Goal: Information Seeking & Learning: Learn about a topic

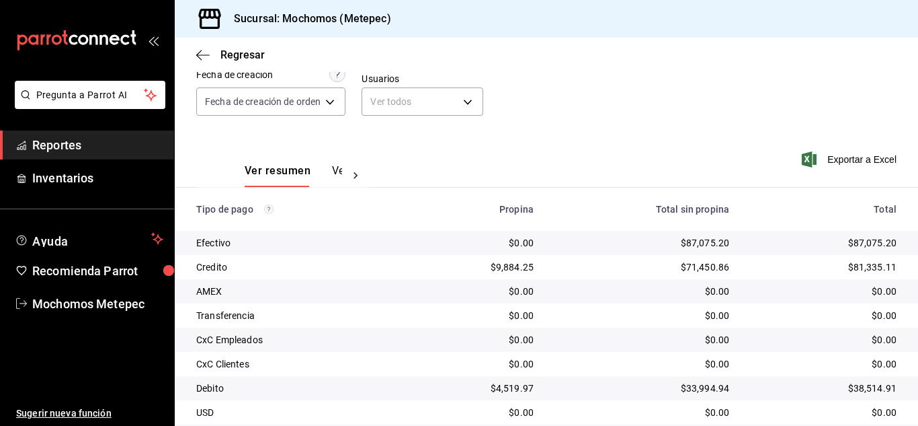
scroll to position [192, 0]
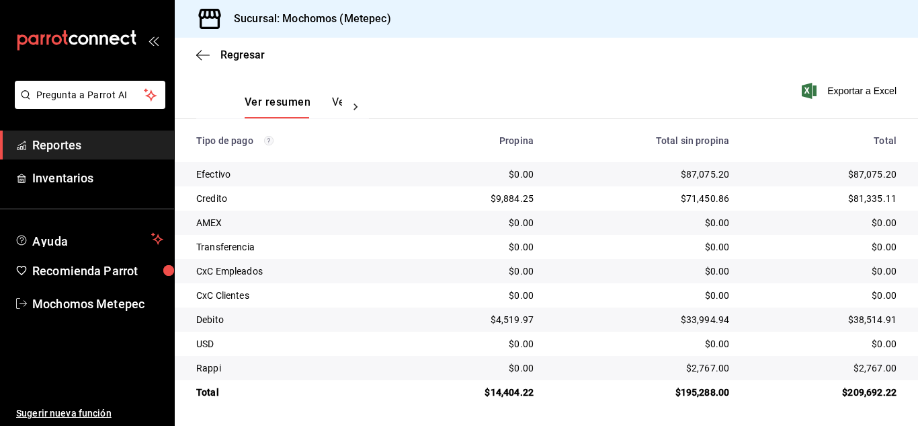
click at [85, 138] on span "Reportes" at bounding box center [97, 145] width 131 height 18
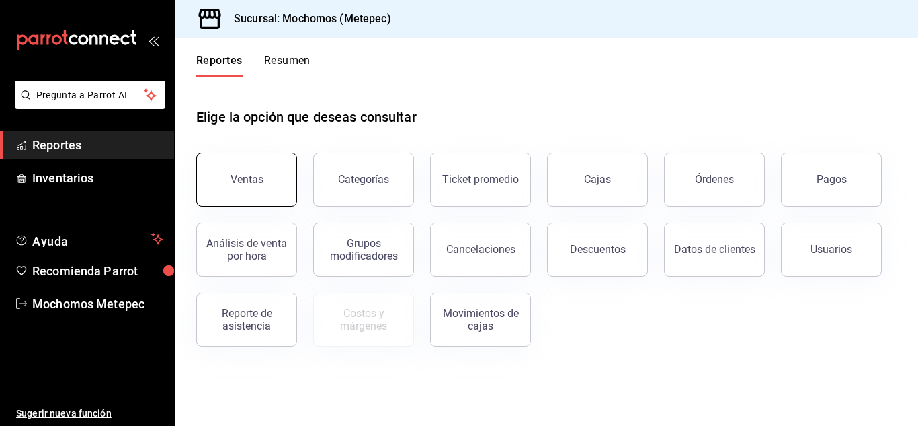
click at [265, 193] on button "Ventas" at bounding box center [246, 180] width 101 height 54
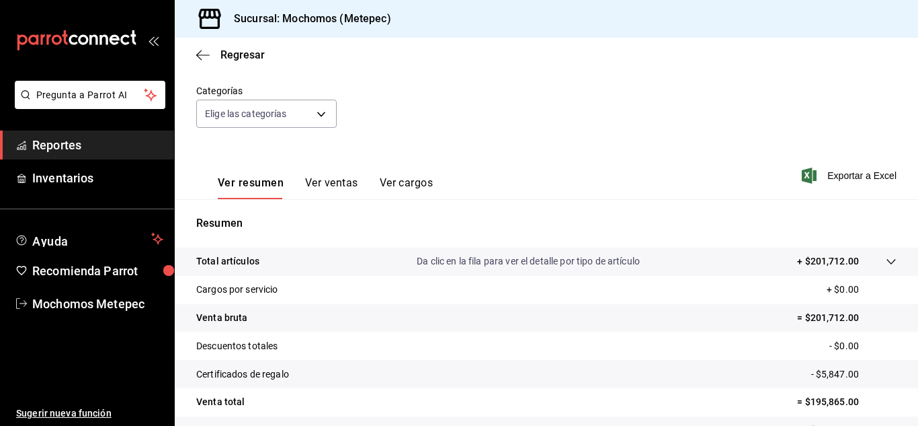
scroll to position [115, 0]
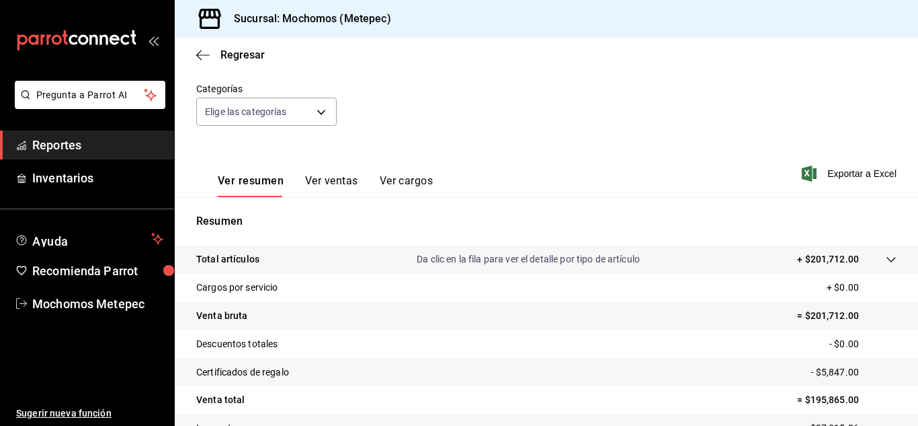
click at [454, 382] on tr "Certificados de regalo - $5,847.00" at bounding box center [547, 372] width 744 height 28
click at [329, 177] on button "Ver ventas" at bounding box center [331, 185] width 53 height 23
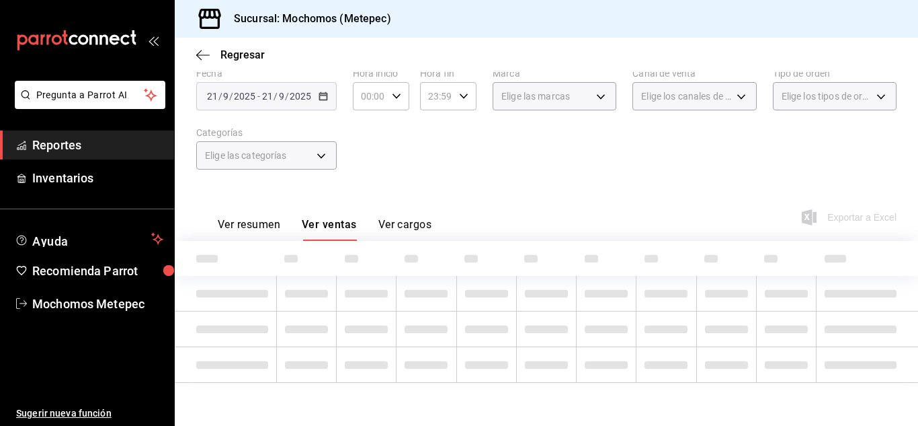
scroll to position [115, 0]
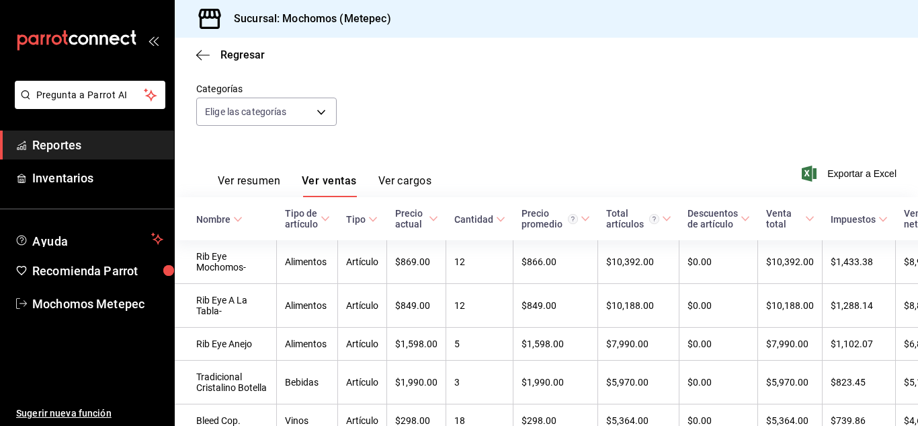
click at [402, 183] on button "Ver cargos" at bounding box center [406, 185] width 54 height 23
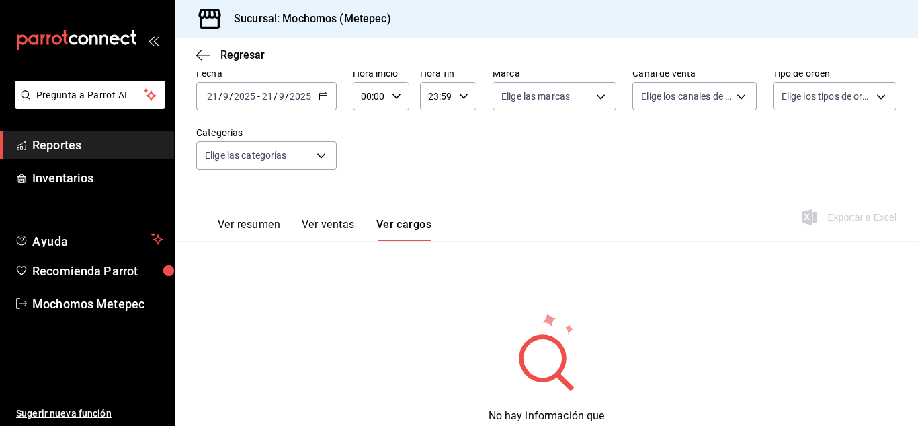
scroll to position [115, 0]
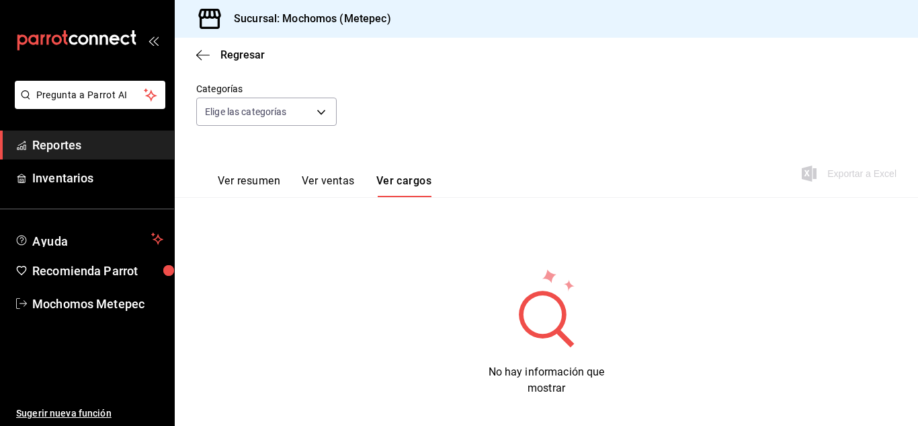
click at [260, 177] on button "Ver resumen" at bounding box center [249, 185] width 63 height 23
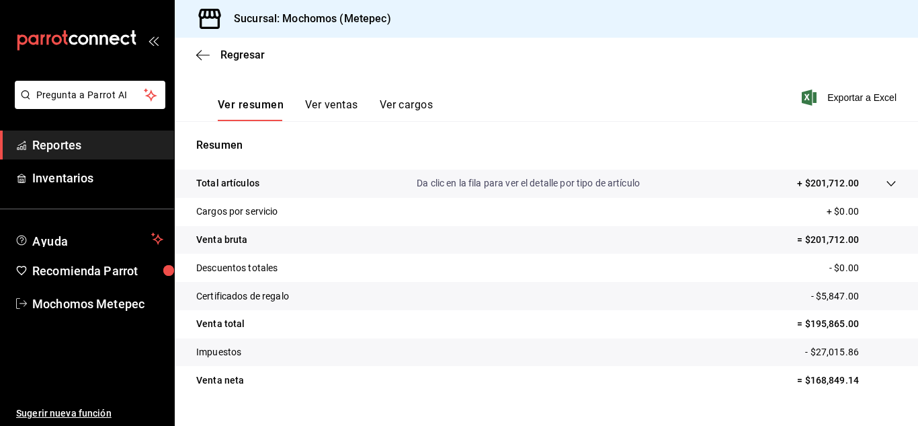
scroll to position [204, 0]
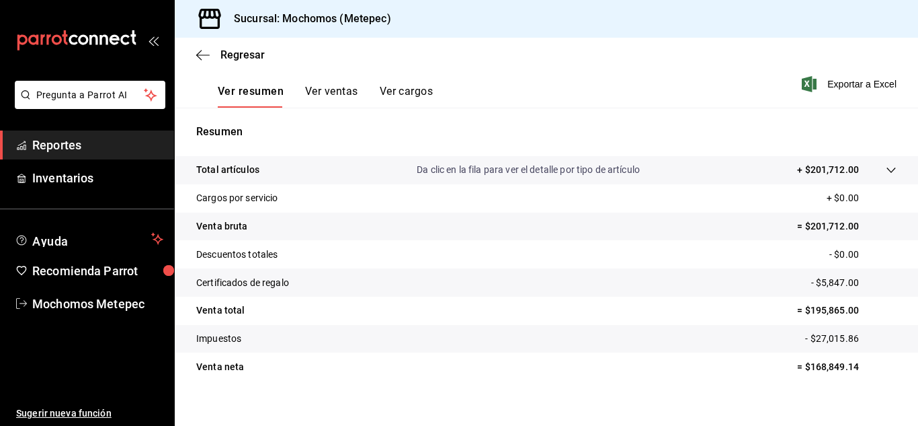
click at [572, 161] on tr "Total artículos Da clic en la fila para ver el detalle por tipo de artículo + $…" at bounding box center [547, 170] width 744 height 28
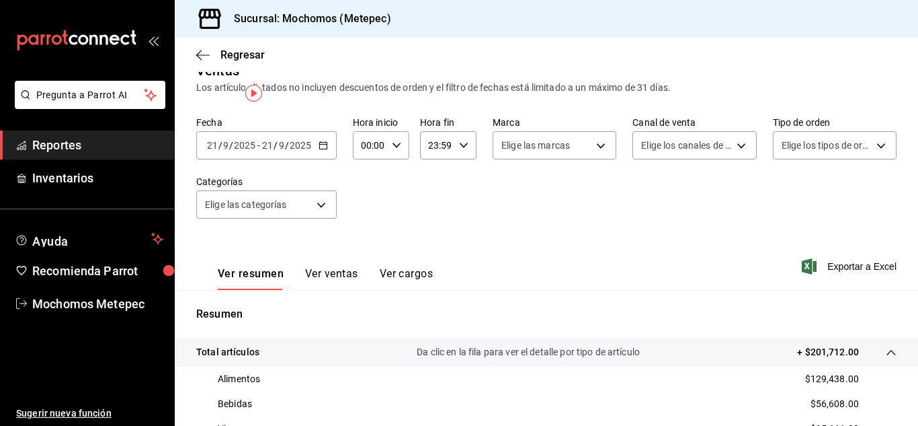
scroll to position [0, 0]
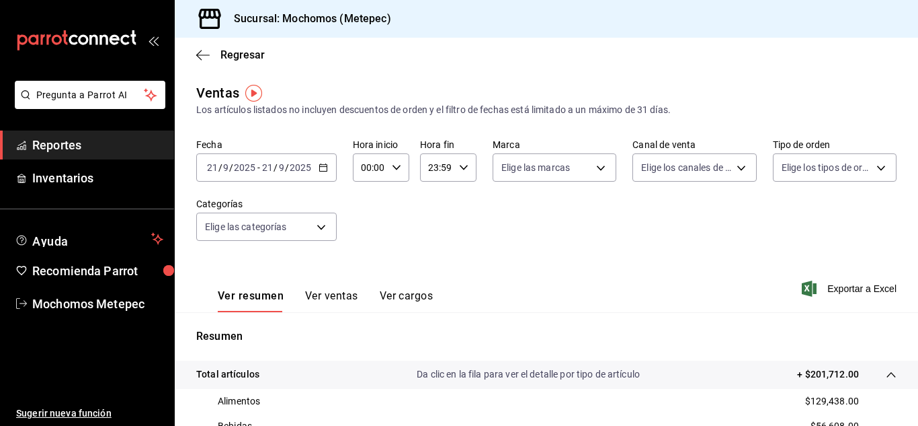
click at [714, 305] on div "Ver resumen Ver ventas Ver cargos Exportar a Excel" at bounding box center [547, 284] width 744 height 55
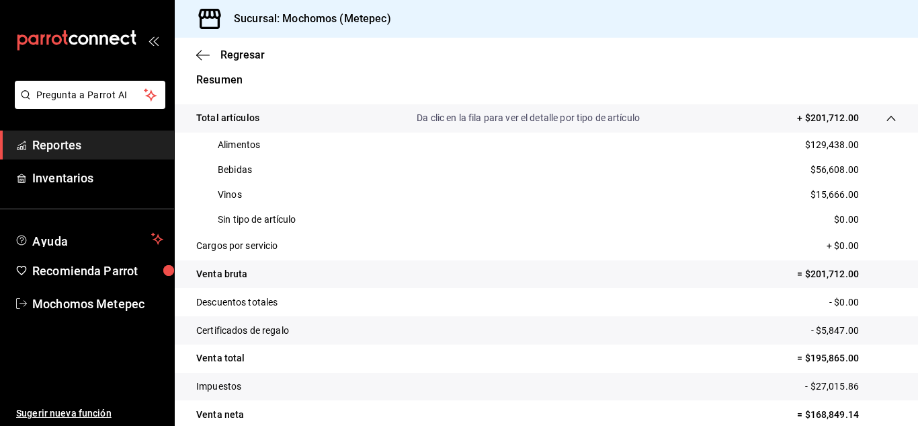
scroll to position [318, 0]
